Goal: Register for event/course

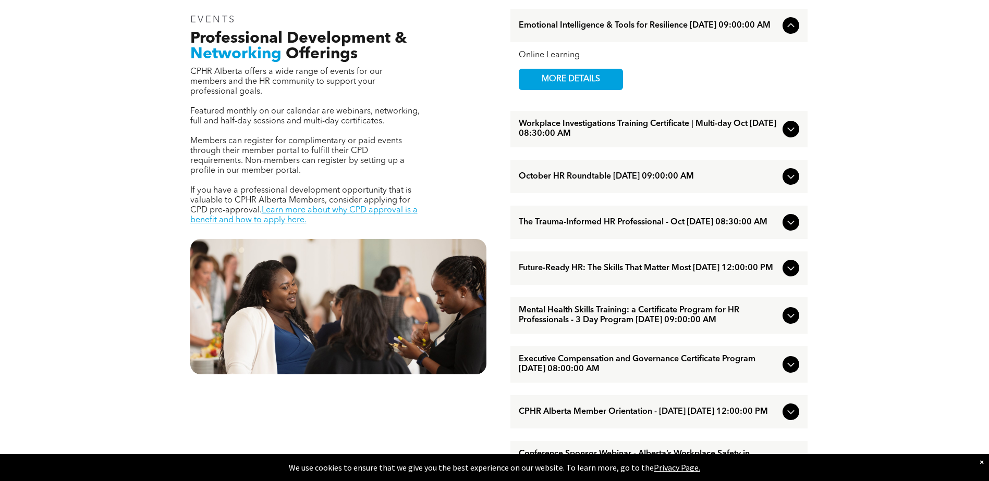
scroll to position [417, 0]
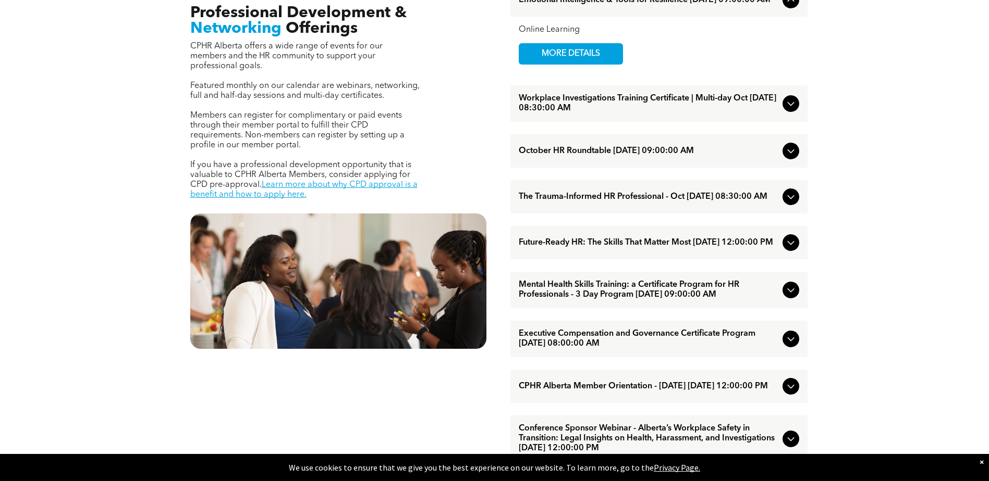
click at [784, 249] on icon at bounding box center [790, 243] width 13 height 13
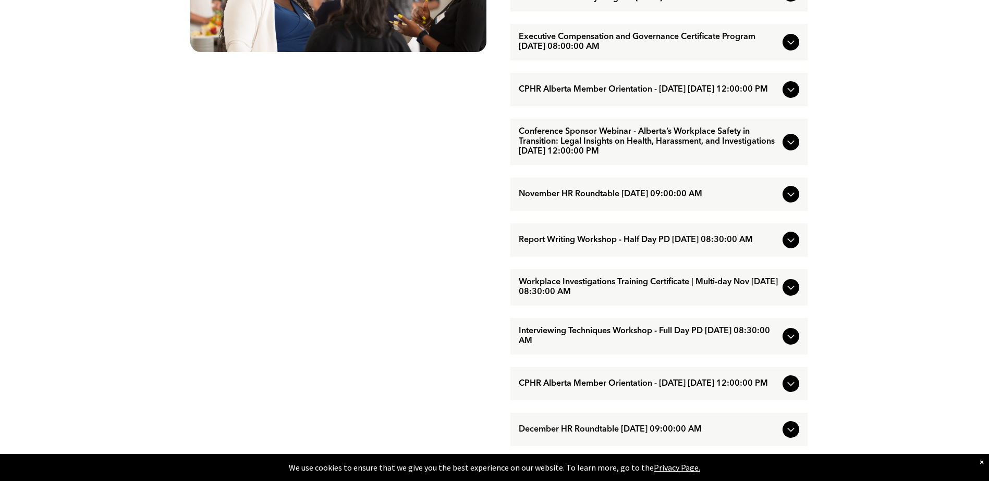
scroll to position [730, 0]
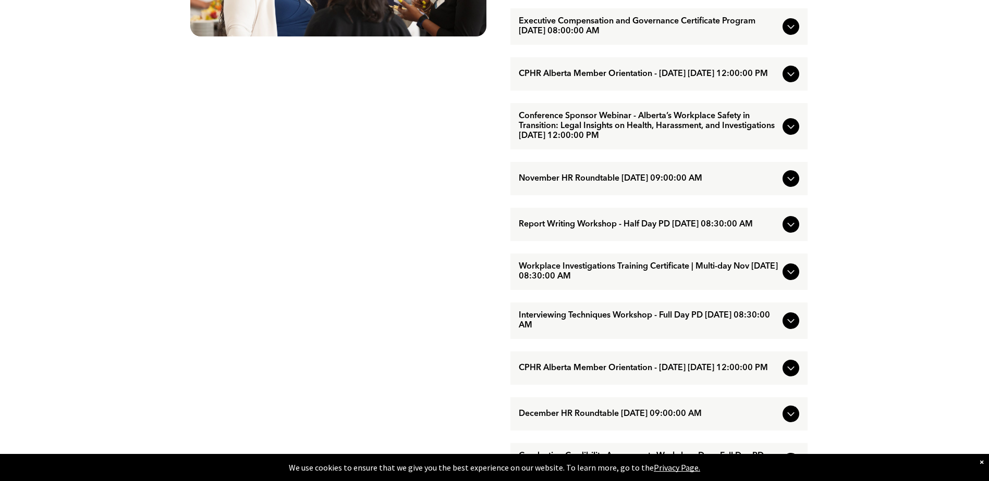
click at [788, 327] on icon at bounding box center [790, 321] width 13 height 13
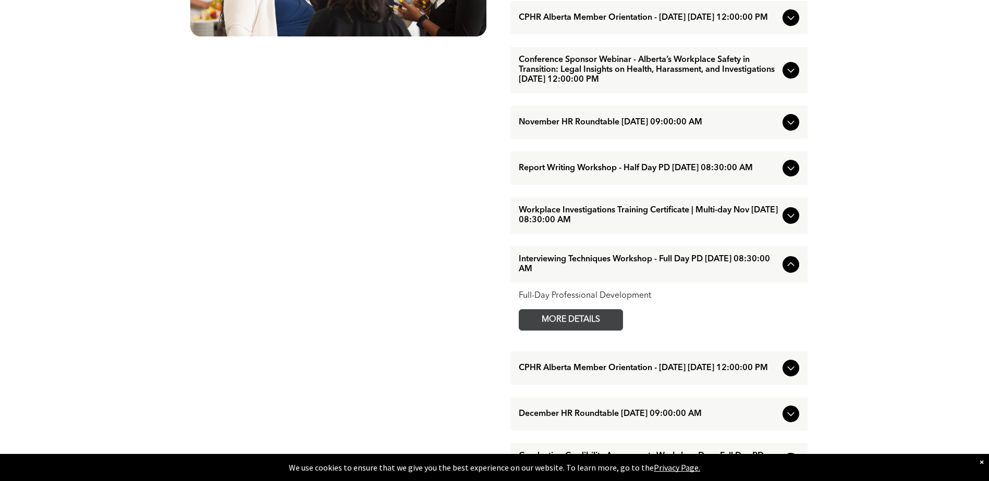
click at [593, 330] on span "MORE DETAILS" at bounding box center [570, 320] width 82 height 20
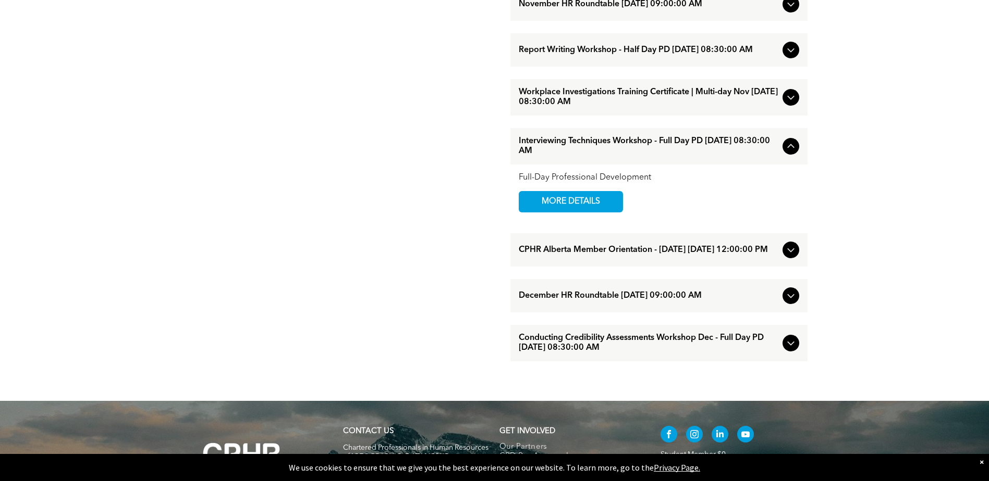
scroll to position [886, 0]
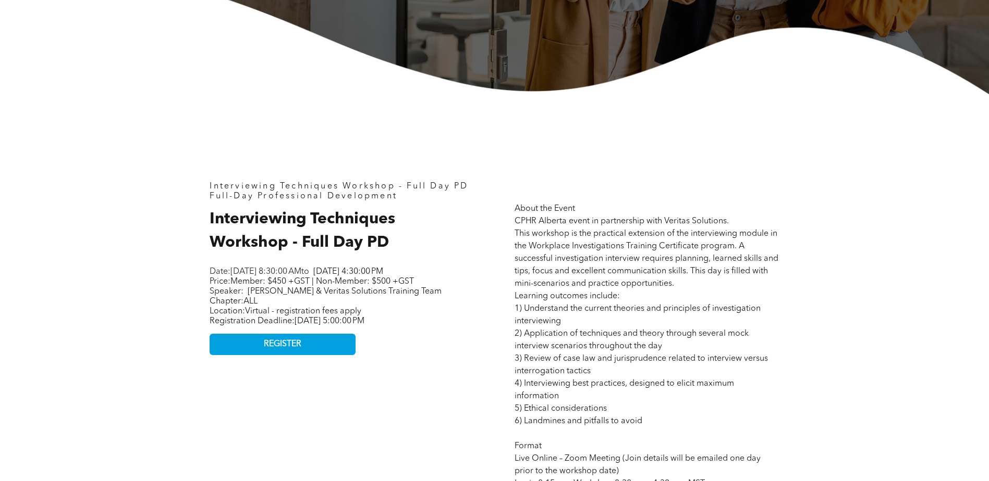
scroll to position [365, 0]
